Goal: Task Accomplishment & Management: Manage account settings

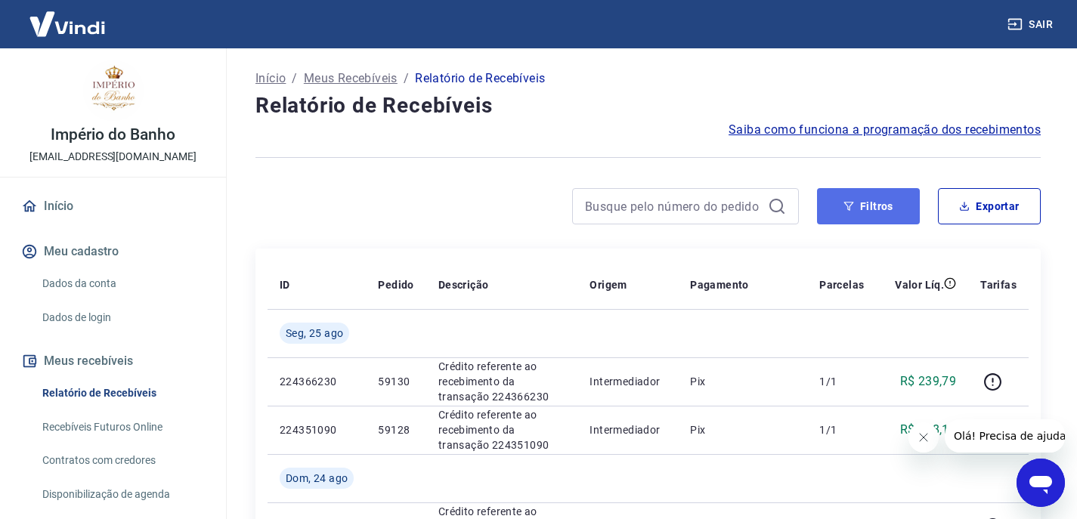
click at [857, 206] on button "Filtros" at bounding box center [868, 206] width 103 height 36
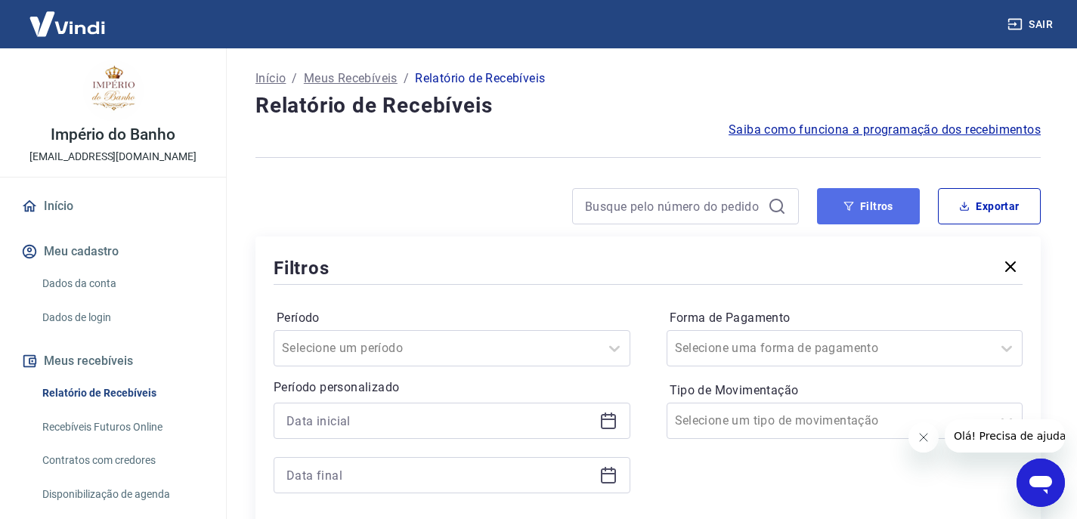
click at [866, 204] on button "Filtros" at bounding box center [868, 206] width 103 height 36
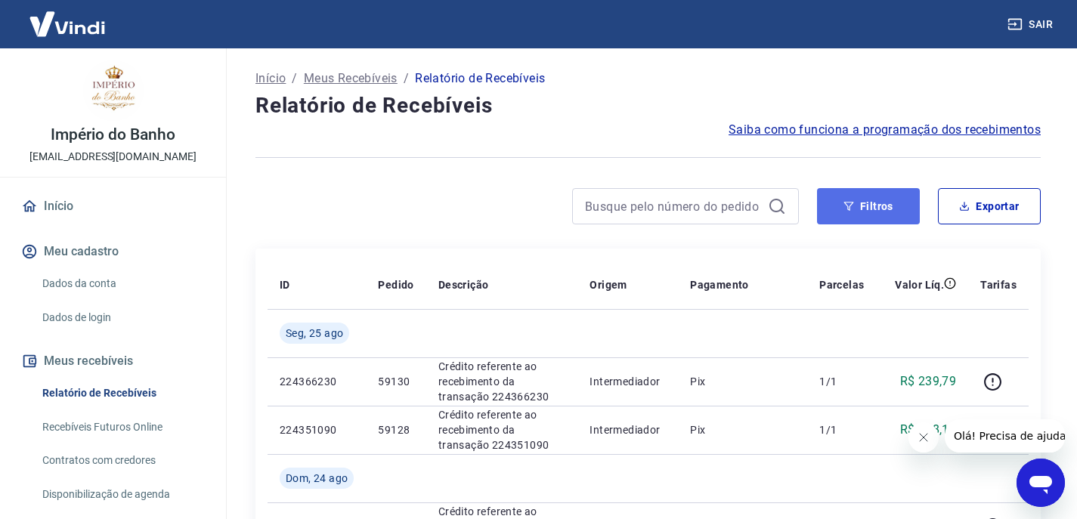
click at [875, 203] on button "Filtros" at bounding box center [868, 206] width 103 height 36
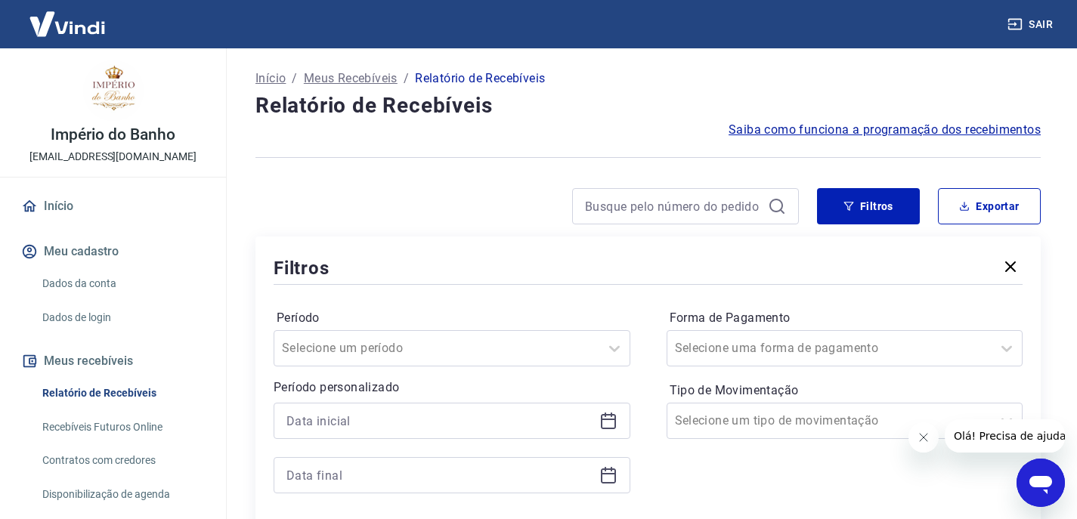
click at [610, 419] on icon at bounding box center [608, 420] width 15 height 2
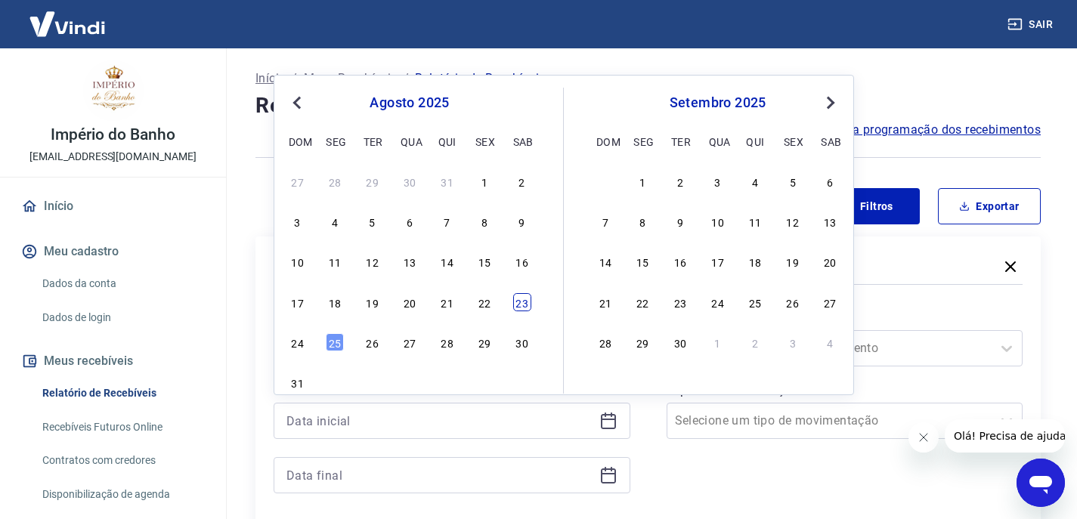
click at [525, 302] on div "23" at bounding box center [522, 302] width 18 height 18
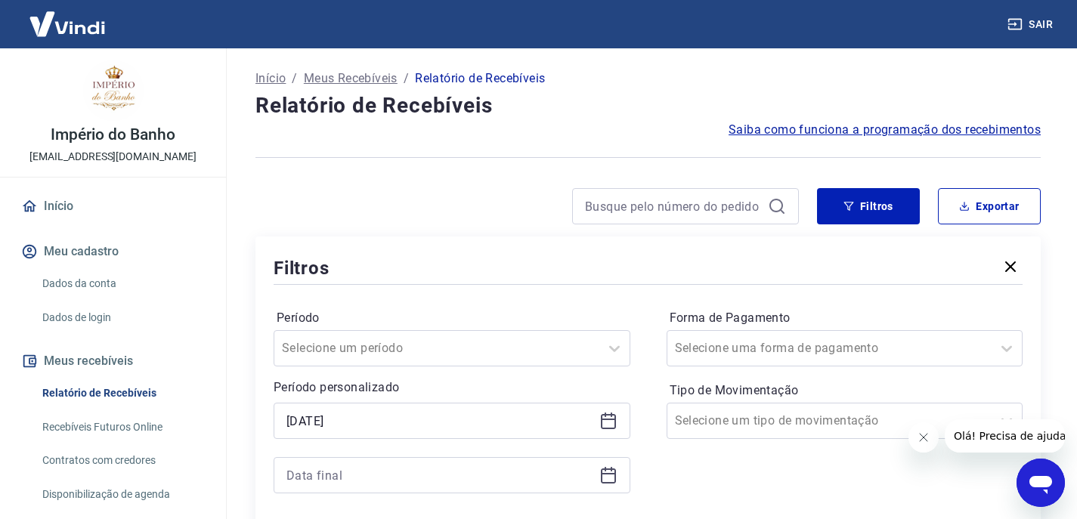
click at [609, 416] on icon at bounding box center [608, 421] width 18 height 18
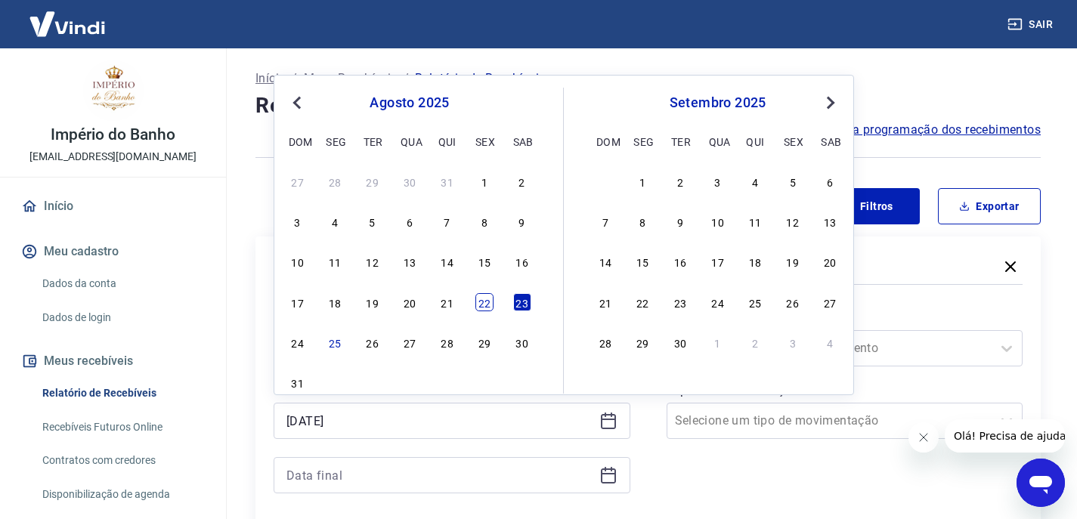
click at [487, 302] on div "22" at bounding box center [484, 302] width 18 height 18
type input "[DATE]"
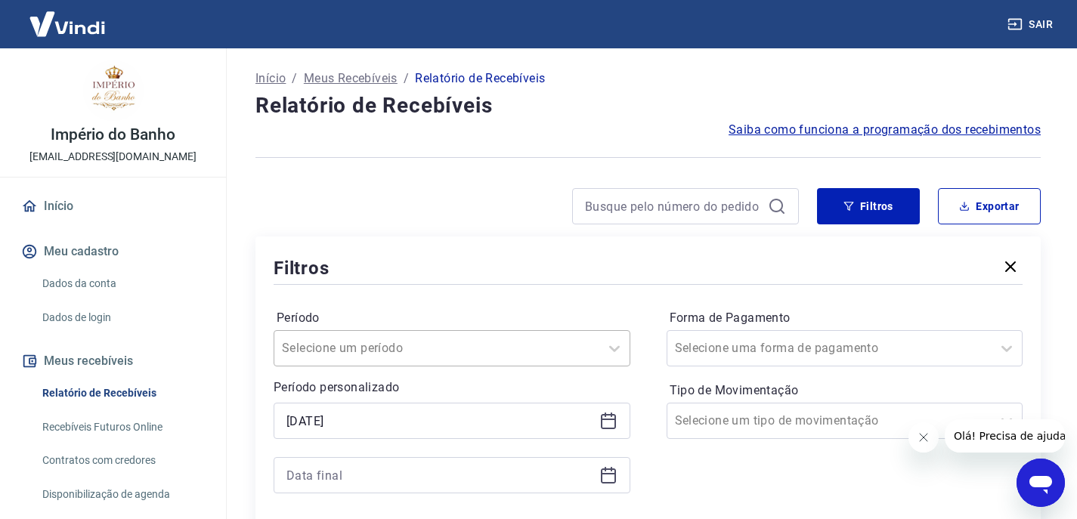
scroll to position [151, 0]
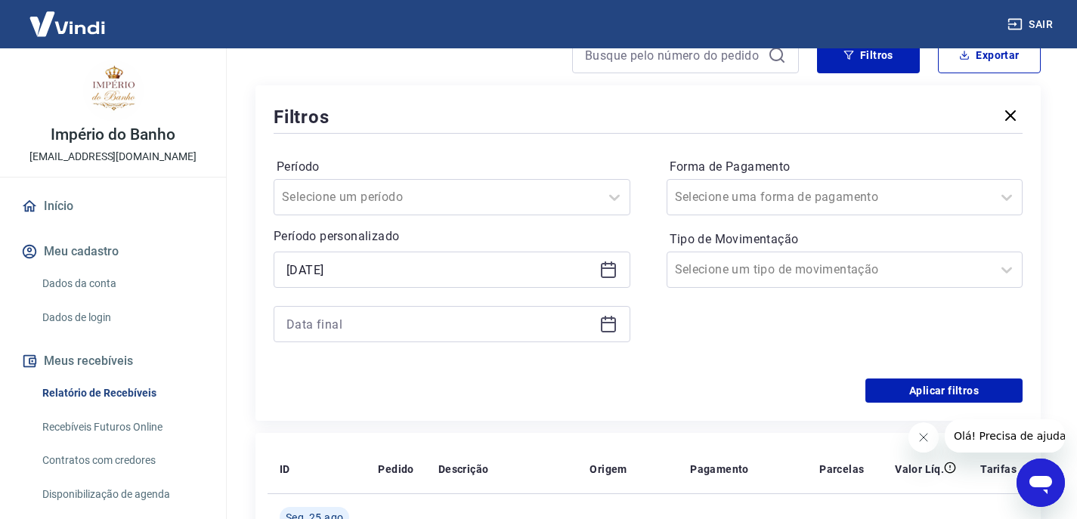
click at [604, 328] on icon at bounding box center [608, 324] width 18 height 18
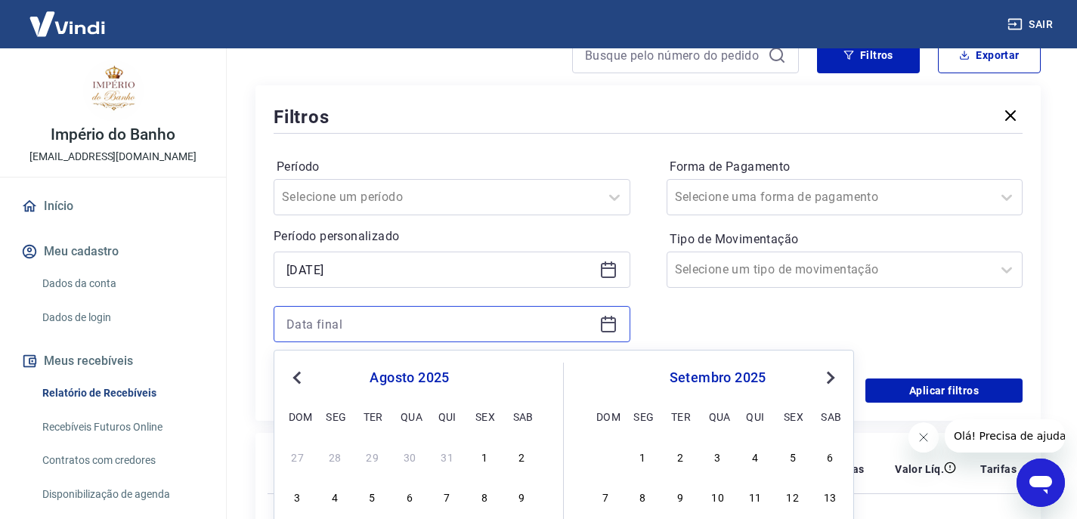
scroll to position [378, 0]
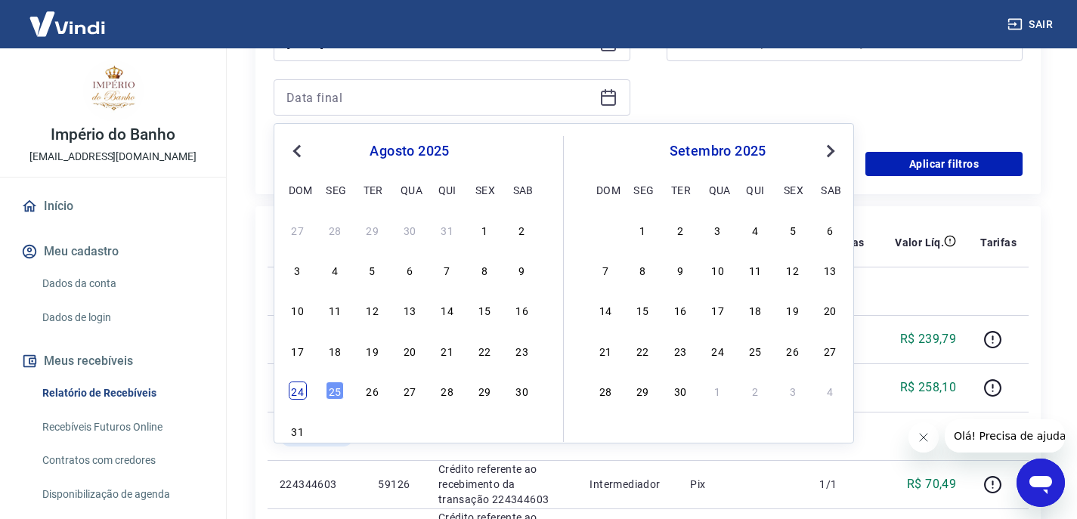
click at [295, 388] on div "24" at bounding box center [298, 391] width 18 height 18
type input "[DATE]"
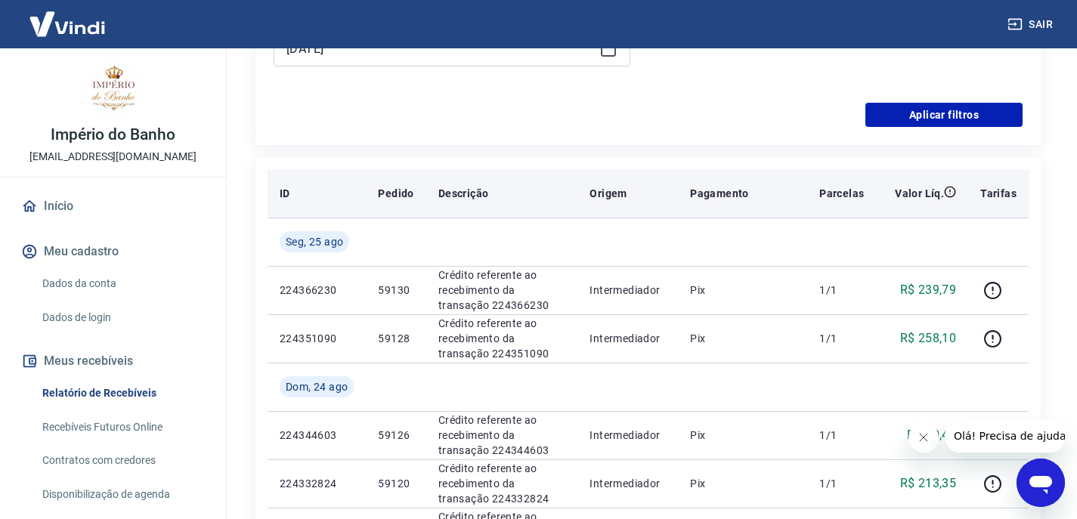
scroll to position [453, 0]
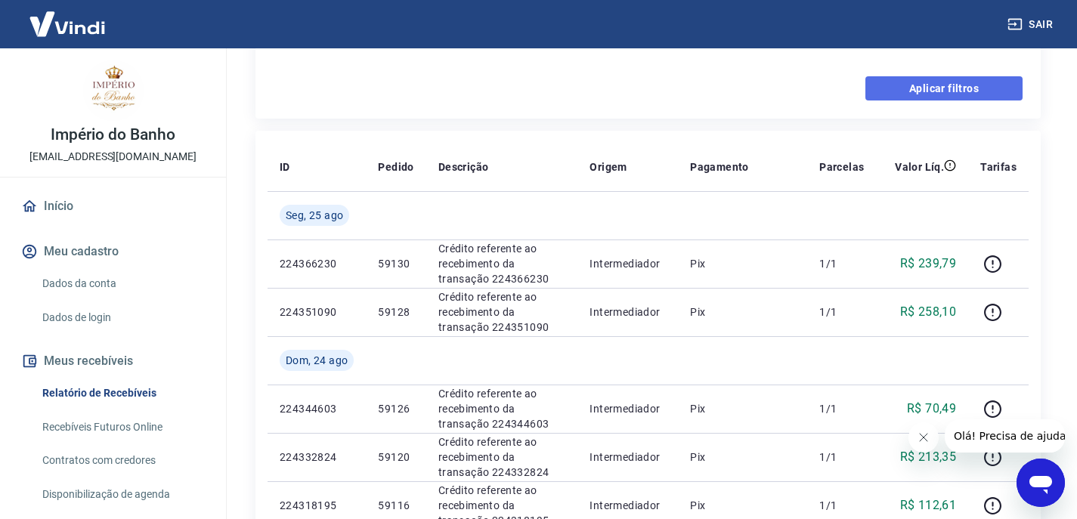
click at [937, 91] on button "Aplicar filtros" at bounding box center [943, 88] width 157 height 24
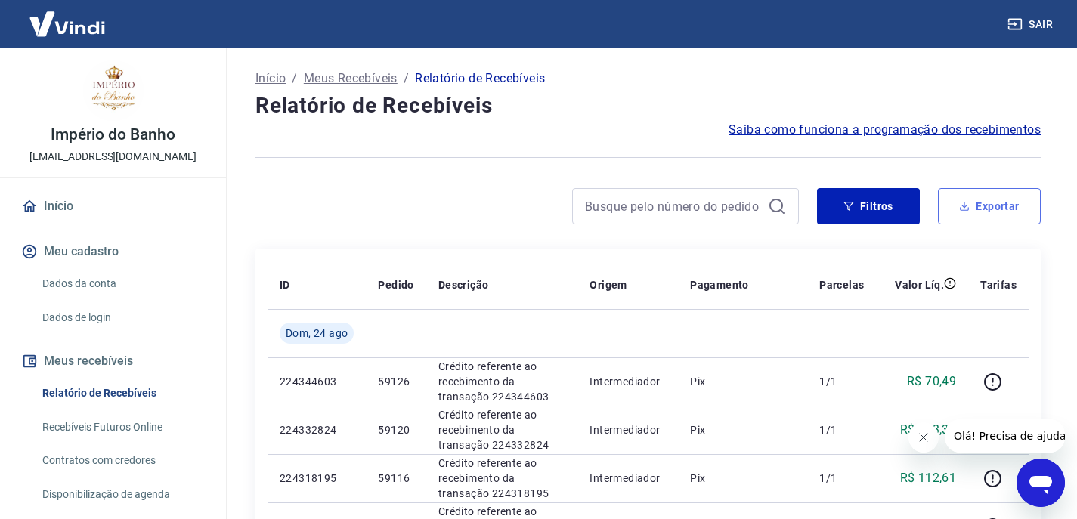
click at [975, 208] on button "Exportar" at bounding box center [989, 206] width 103 height 36
type input "[DATE]"
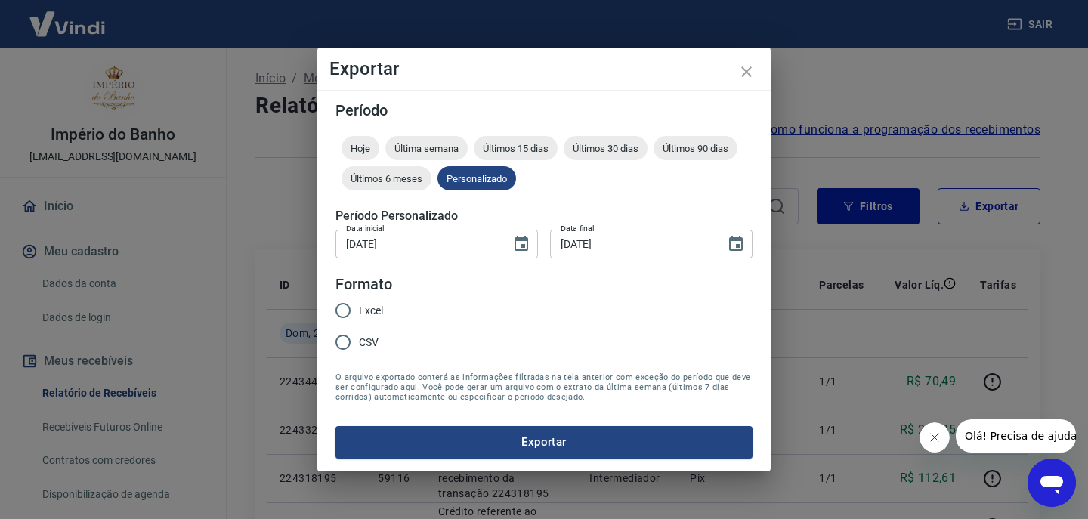
click at [349, 313] on input "Excel" at bounding box center [343, 311] width 32 height 32
radio input "true"
click at [524, 438] on button "Exportar" at bounding box center [544, 442] width 417 height 32
